Goal: Transaction & Acquisition: Download file/media

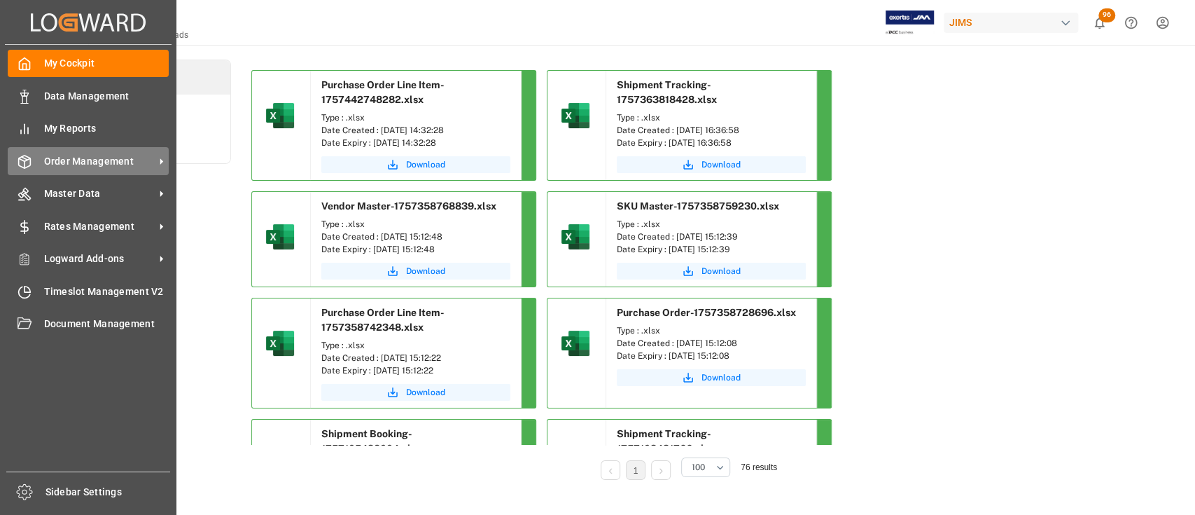
click at [76, 155] on span "Order Management" at bounding box center [99, 161] width 111 height 15
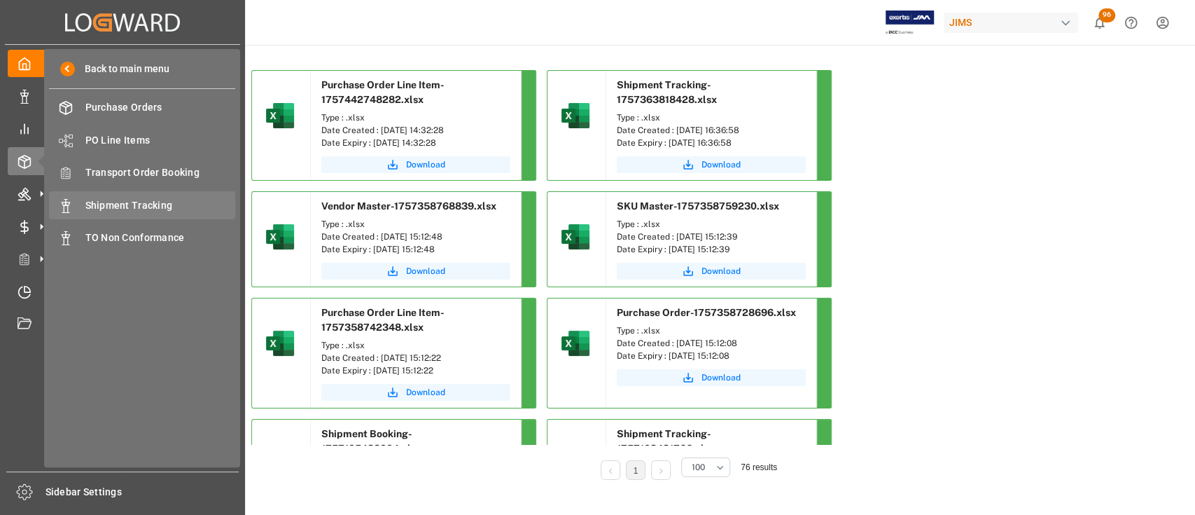
click at [140, 196] on div "Shipment Tracking Shipment Tracking" at bounding box center [142, 204] width 186 height 27
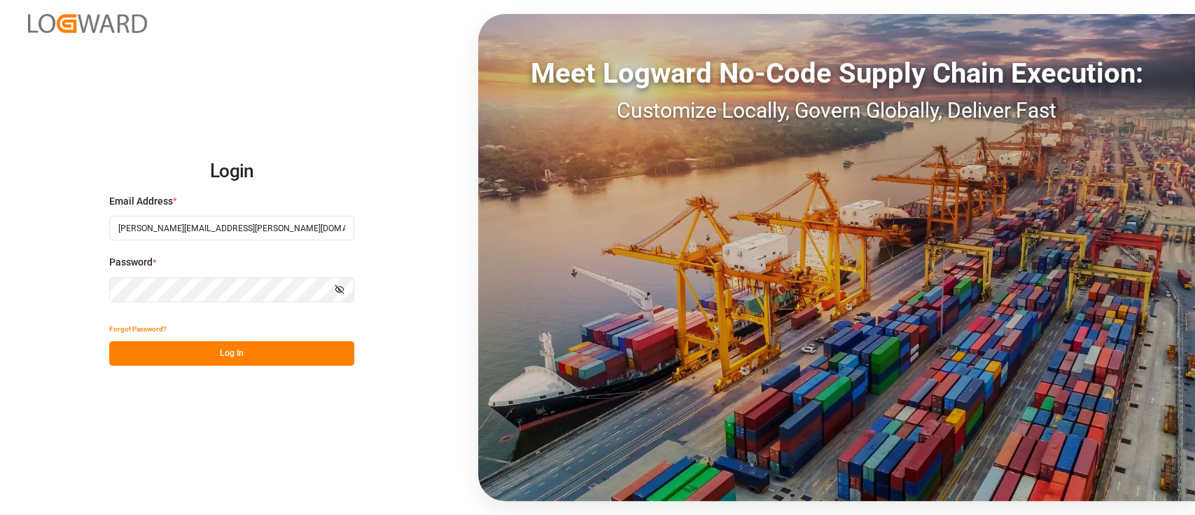
click at [258, 344] on button "Log In" at bounding box center [231, 353] width 245 height 25
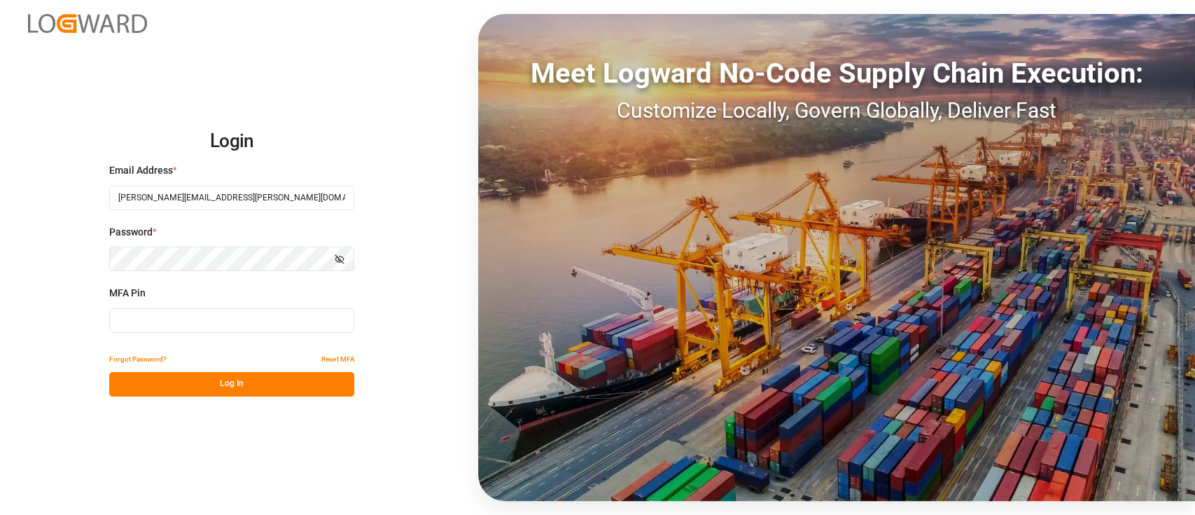
click at [247, 322] on input at bounding box center [231, 320] width 245 height 25
type input "613242"
click at [244, 393] on button "Log In" at bounding box center [231, 384] width 245 height 25
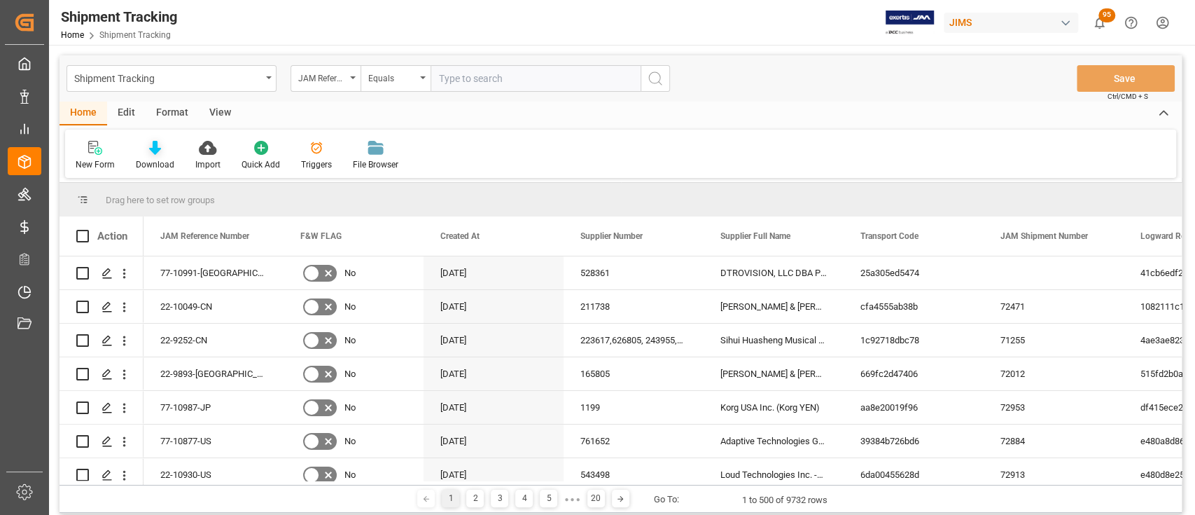
click at [157, 155] on div "Download" at bounding box center [155, 155] width 60 height 31
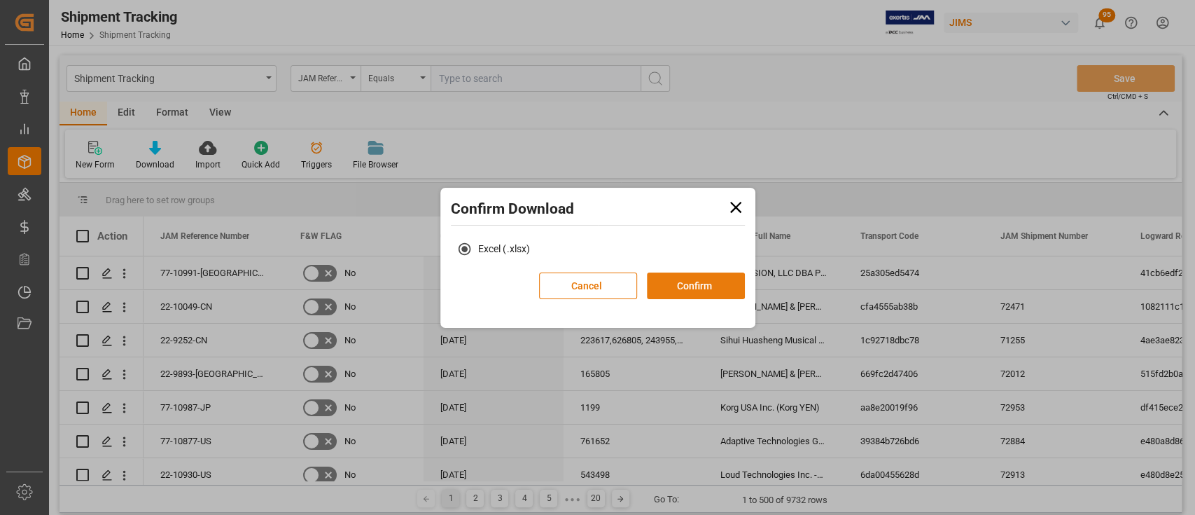
click at [693, 289] on button "Confirm" at bounding box center [696, 285] width 98 height 27
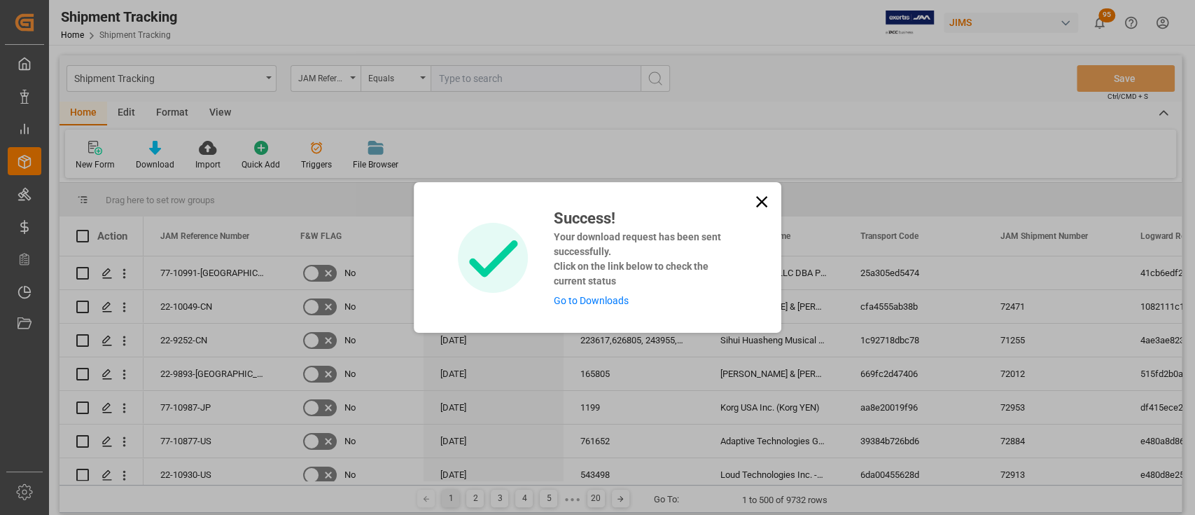
click at [592, 301] on link "Go to Downloads" at bounding box center [590, 300] width 75 height 11
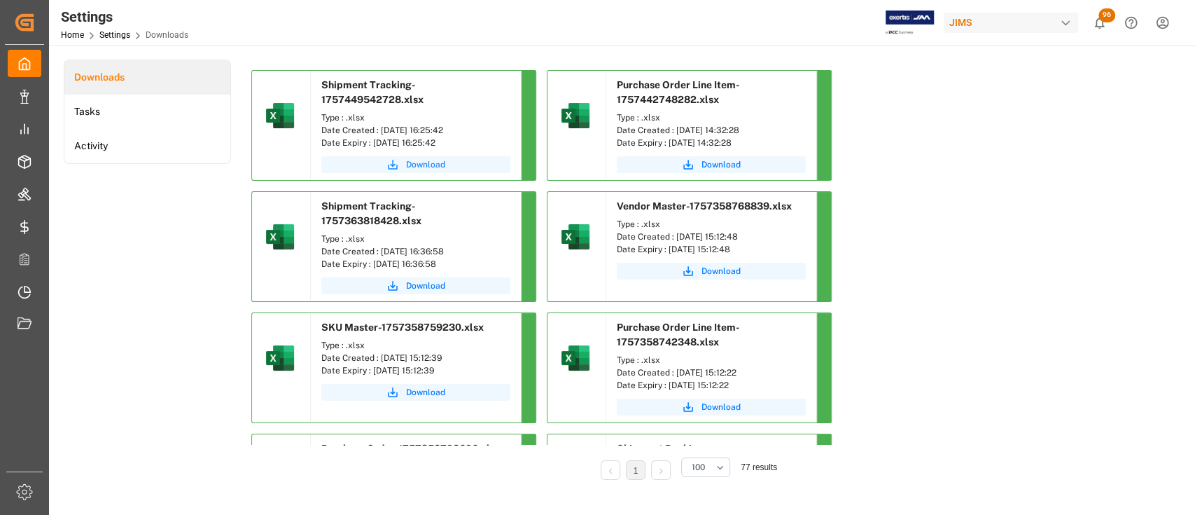
click at [429, 160] on span "Download" at bounding box center [425, 164] width 39 height 13
